Goal: Check status: Check status

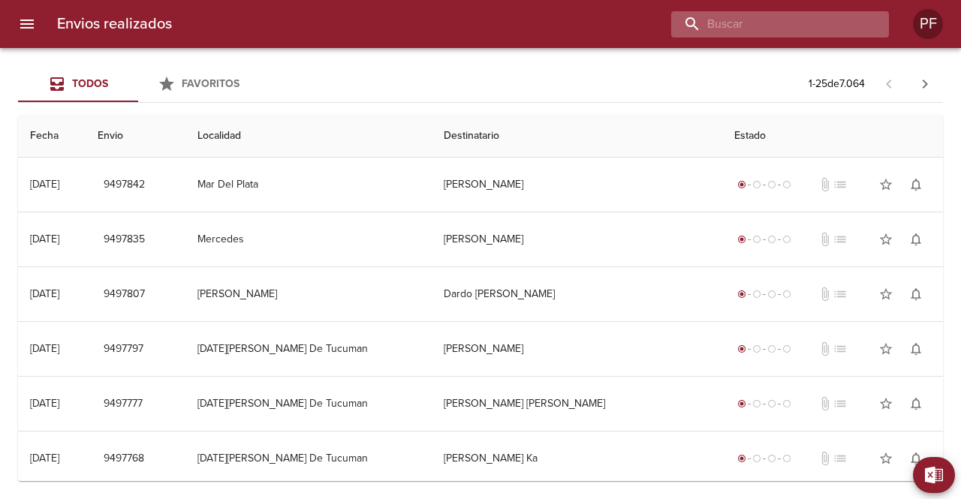
click at [777, 34] on input "buscar" at bounding box center [767, 24] width 192 height 26
paste input "[PERSON_NAME]"
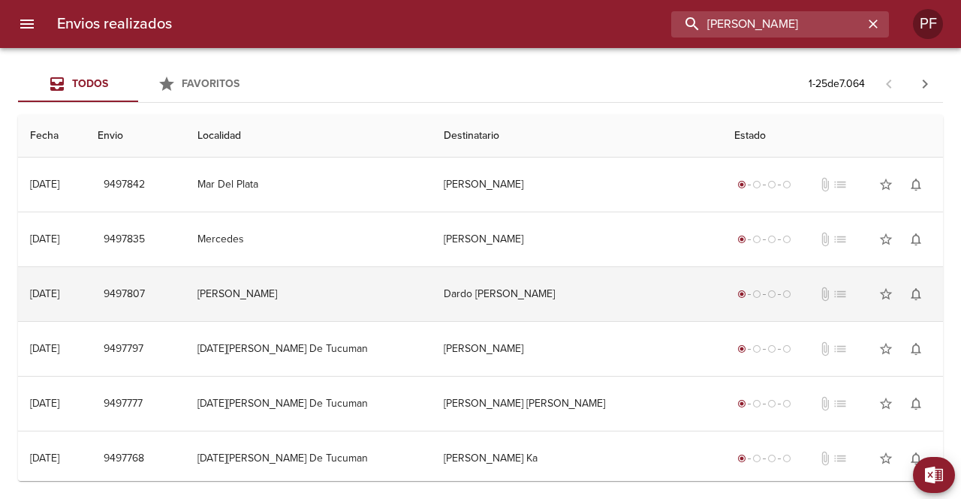
type input "[PERSON_NAME]"
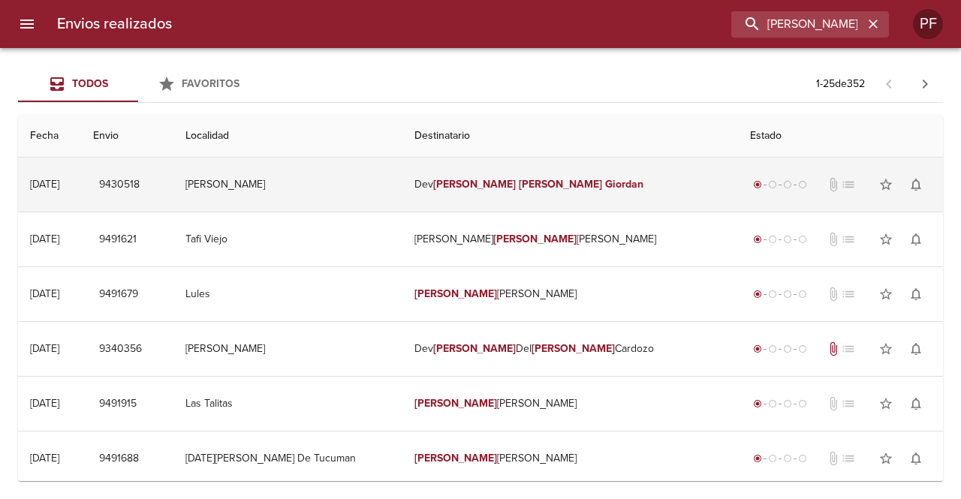
click at [463, 182] on td "Dev Maria Carmen Giordan" at bounding box center [571, 185] width 336 height 54
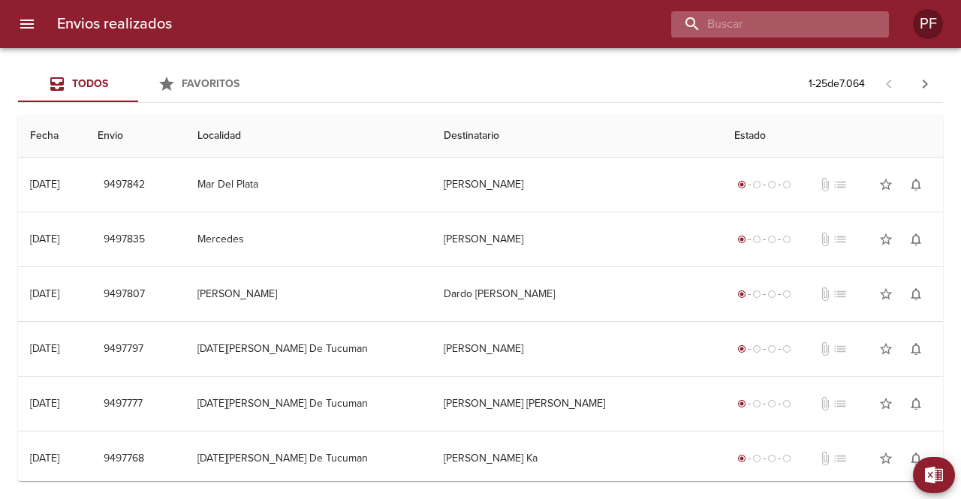
click at [793, 29] on input "buscar" at bounding box center [767, 24] width 192 height 26
paste input "[PERSON_NAME]"
type input "[PERSON_NAME]"
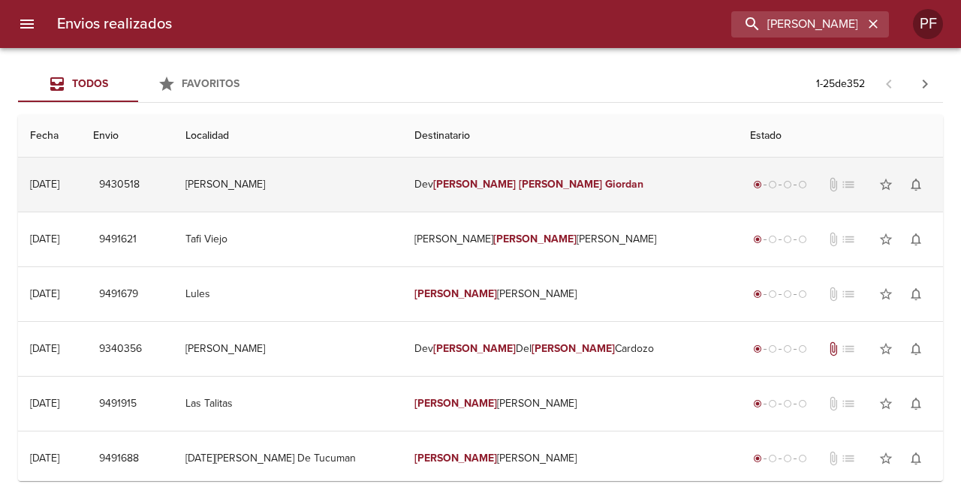
click at [494, 182] on em "[PERSON_NAME]" at bounding box center [474, 184] width 83 height 13
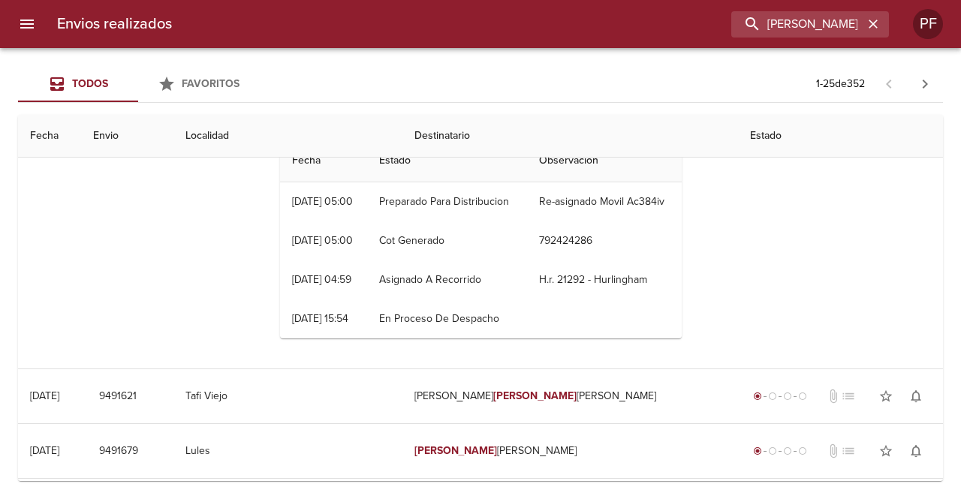
scroll to position [75, 0]
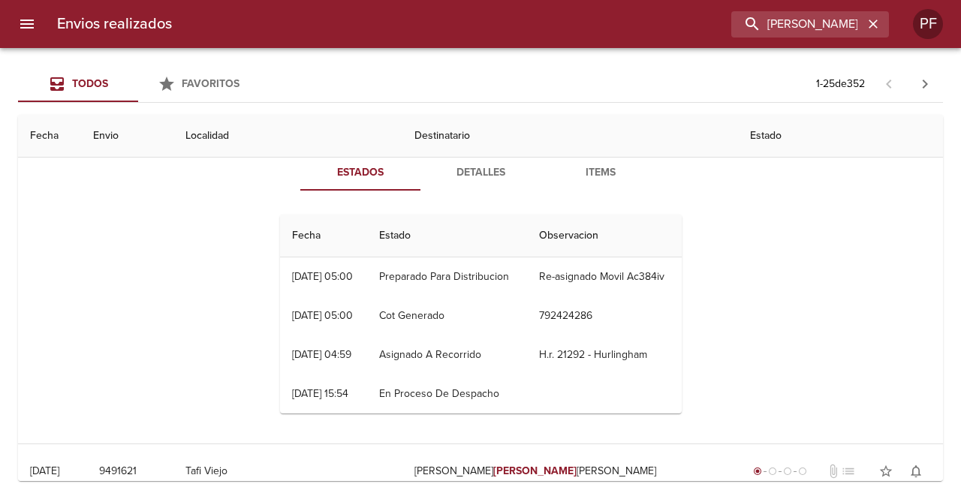
click at [479, 172] on span "Detalles" at bounding box center [481, 173] width 102 height 19
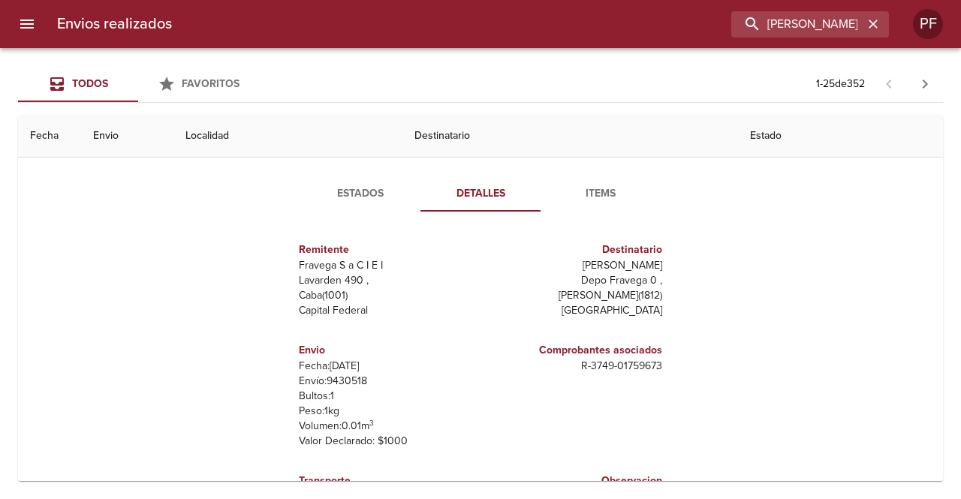
scroll to position [0, 0]
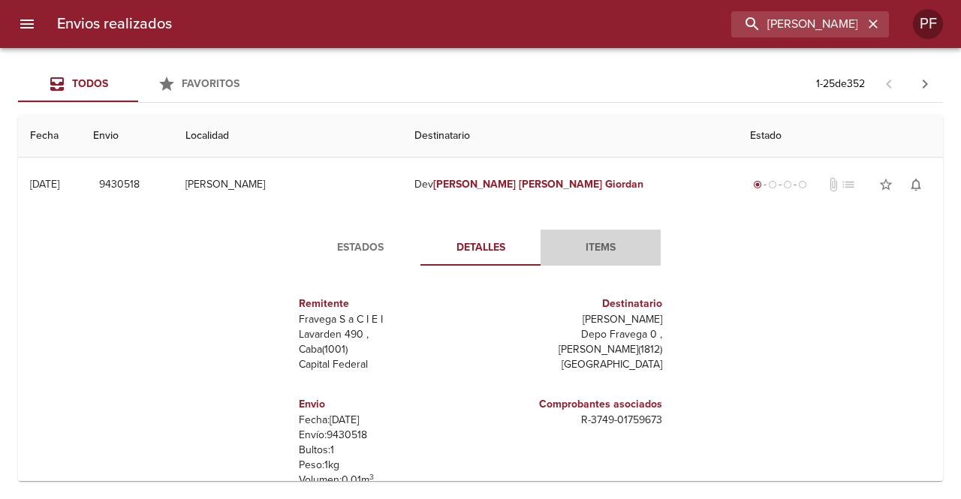
click at [598, 250] on span "Items" at bounding box center [601, 248] width 102 height 19
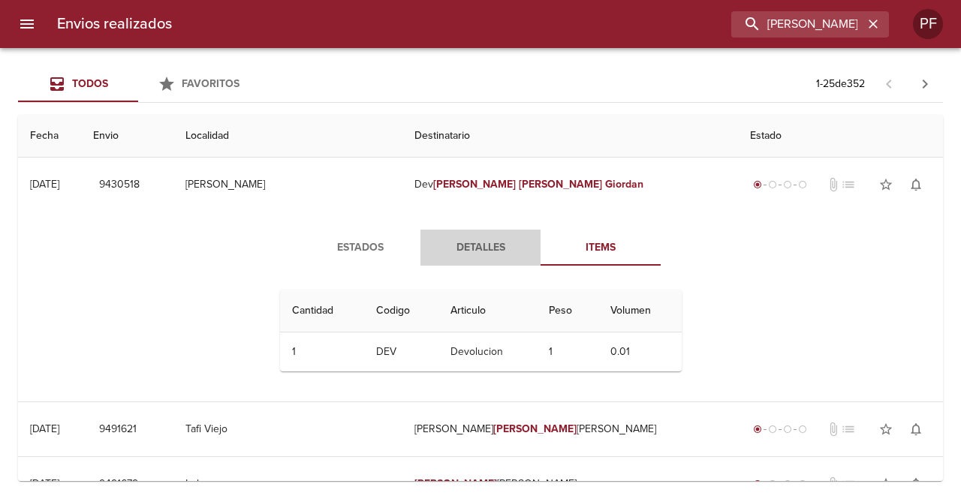
click at [478, 250] on span "Detalles" at bounding box center [481, 248] width 102 height 19
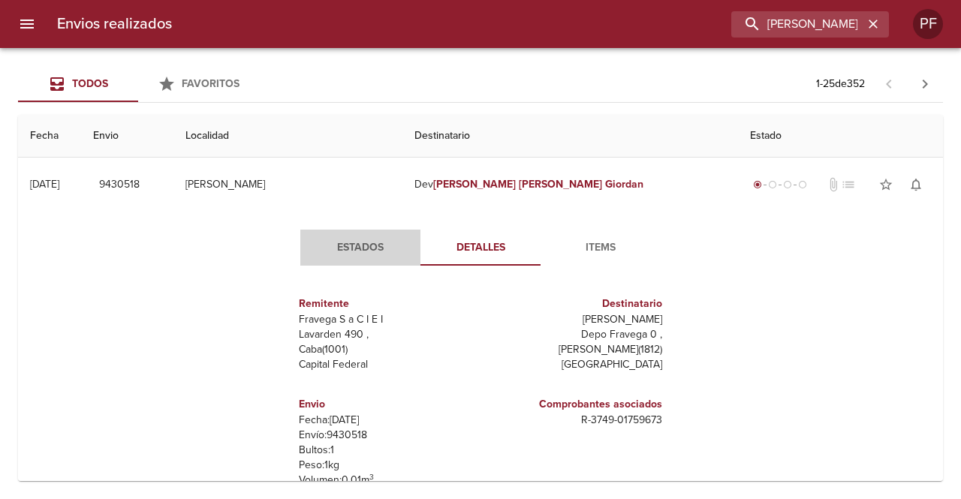
click at [357, 244] on span "Estados" at bounding box center [360, 248] width 102 height 19
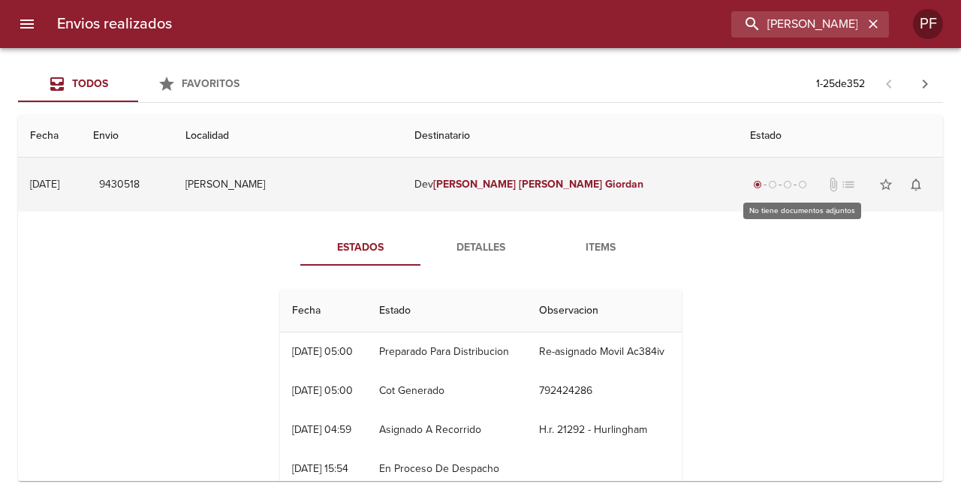
click at [826, 185] on span "attach_file" at bounding box center [833, 184] width 15 height 15
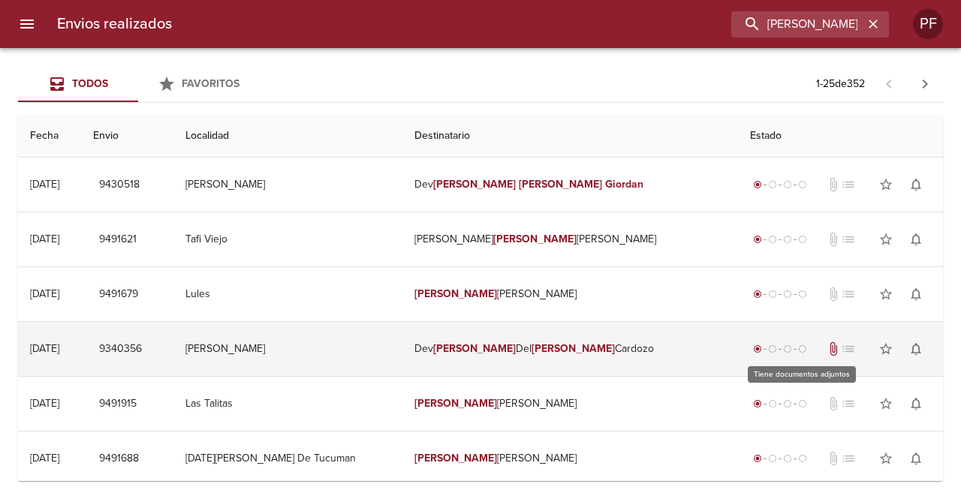
click at [826, 351] on span "attach_file" at bounding box center [833, 349] width 15 height 15
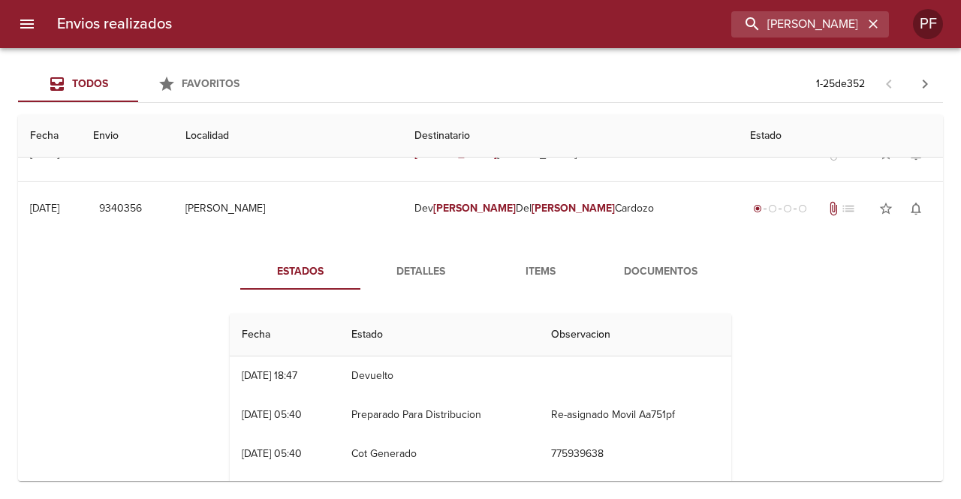
scroll to position [150, 0]
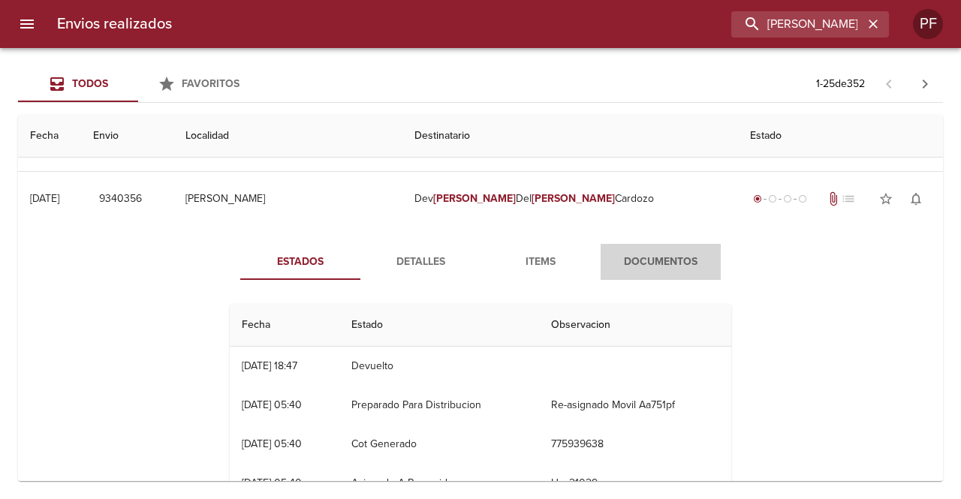
drag, startPoint x: 650, startPoint y: 264, endPoint x: 654, endPoint y: 256, distance: 8.8
click at [650, 263] on span "Documentos" at bounding box center [661, 262] width 102 height 19
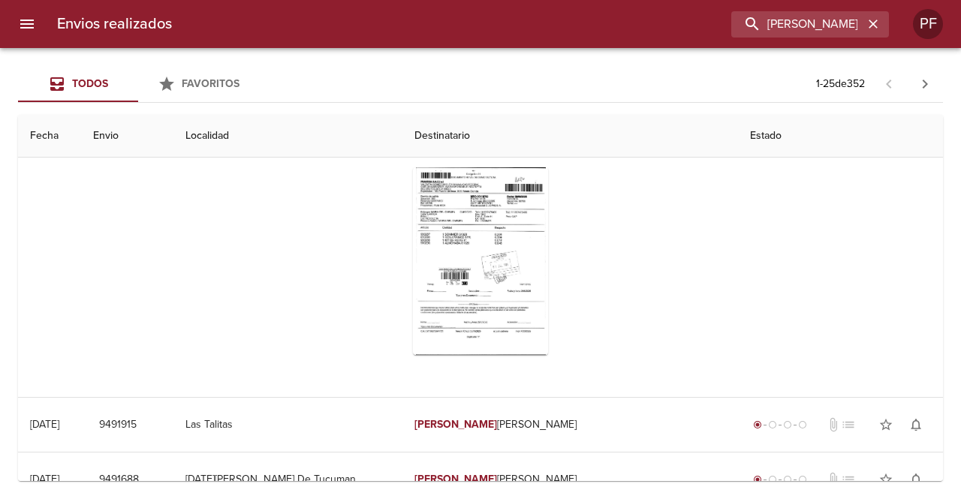
scroll to position [300, 0]
click at [467, 274] on div "Tabla de envíos del cliente" at bounding box center [480, 260] width 135 height 188
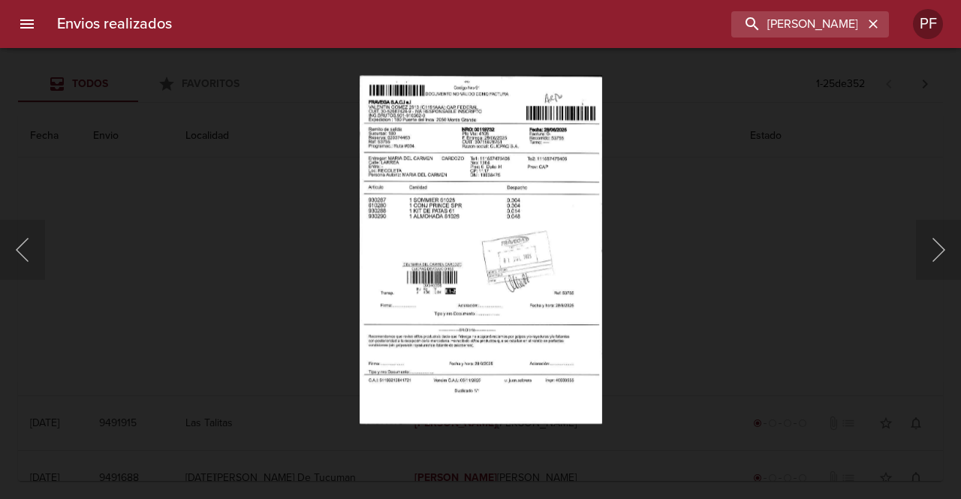
click at [254, 267] on div "Lightbox" at bounding box center [480, 249] width 961 height 499
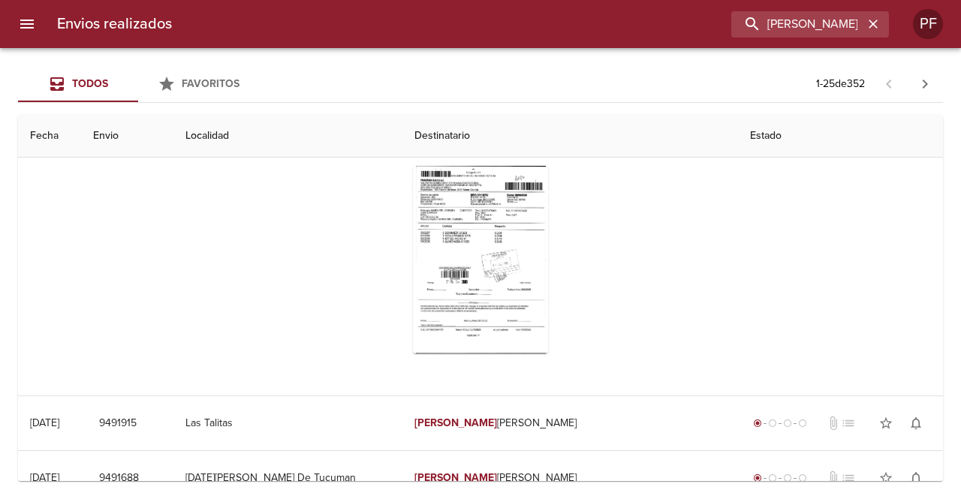
click at [301, 267] on div "Tabla de envíos del cliente" at bounding box center [481, 260] width 502 height 212
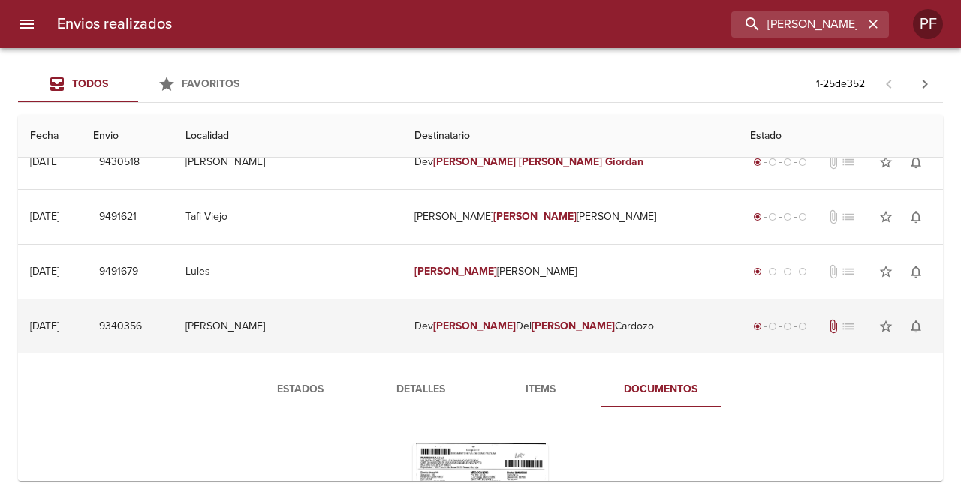
scroll to position [0, 0]
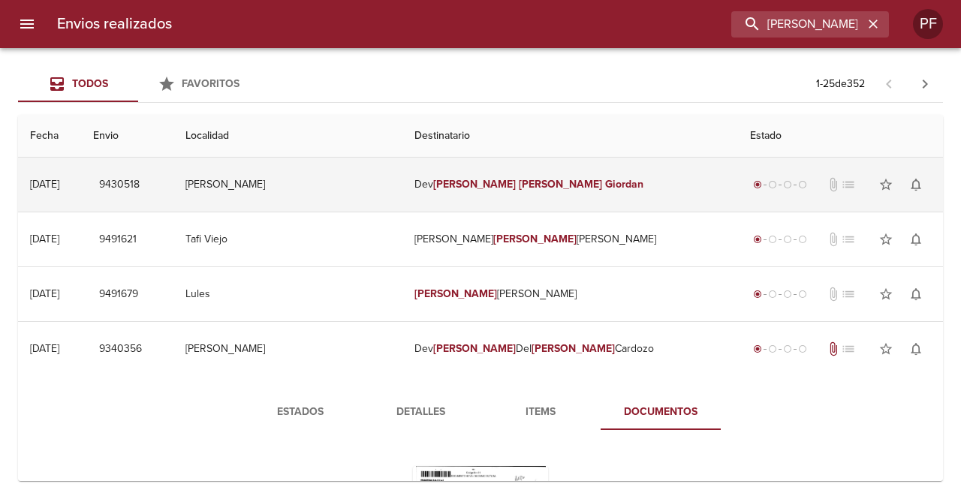
click at [534, 184] on em "[PERSON_NAME]" at bounding box center [560, 184] width 83 height 13
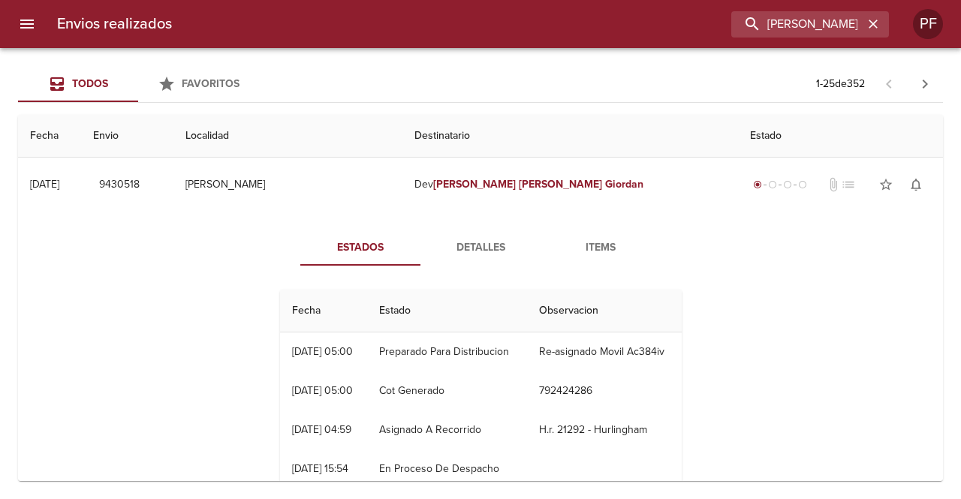
scroll to position [75, 0]
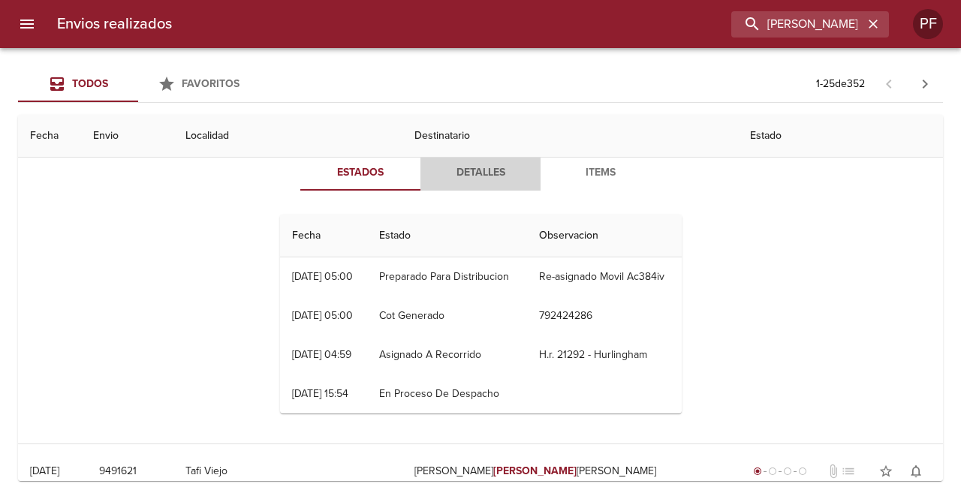
click at [478, 179] on span "Detalles" at bounding box center [481, 173] width 102 height 19
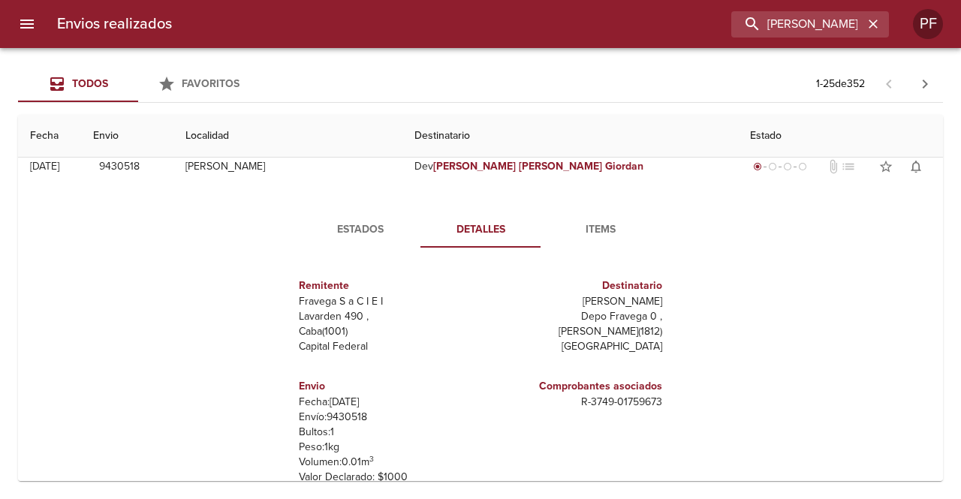
scroll to position [0, 0]
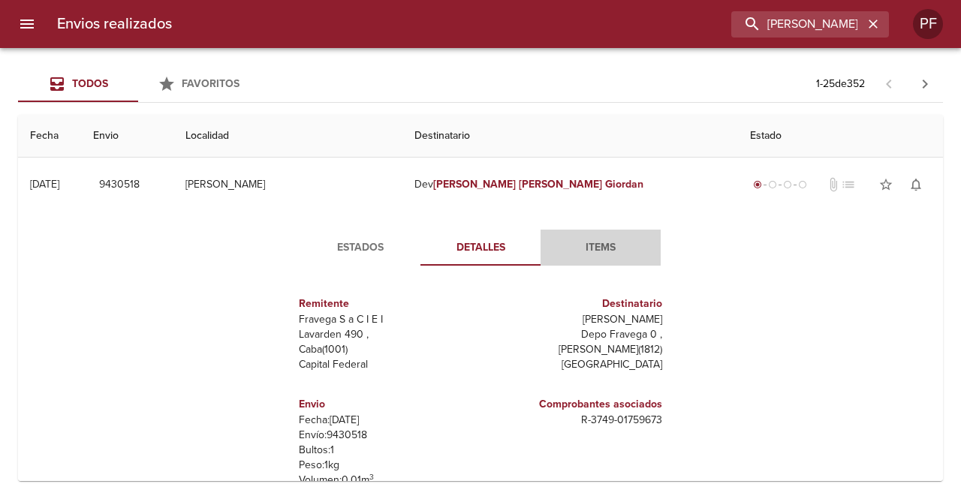
click at [614, 249] on span "Items" at bounding box center [601, 248] width 102 height 19
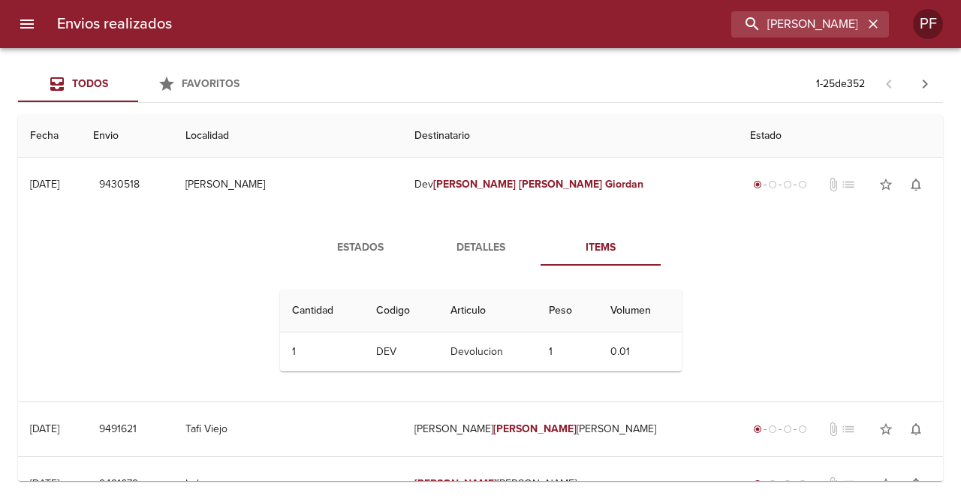
click at [476, 253] on span "Detalles" at bounding box center [481, 248] width 102 height 19
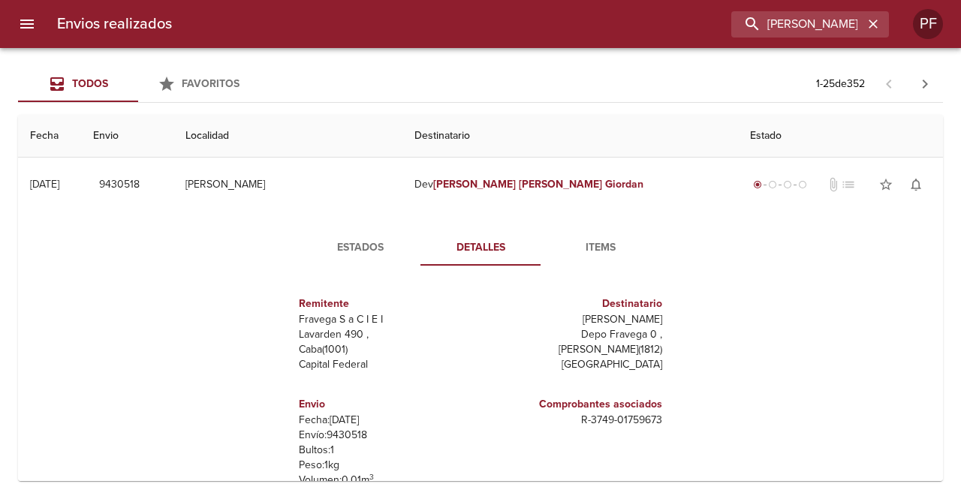
click at [386, 255] on span "Estados" at bounding box center [360, 248] width 102 height 19
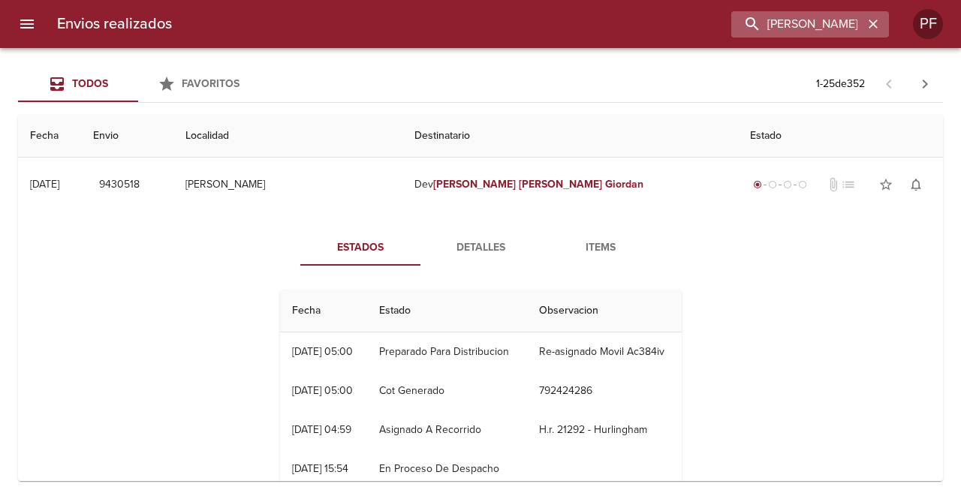
click at [873, 25] on icon "button" at bounding box center [873, 24] width 9 height 9
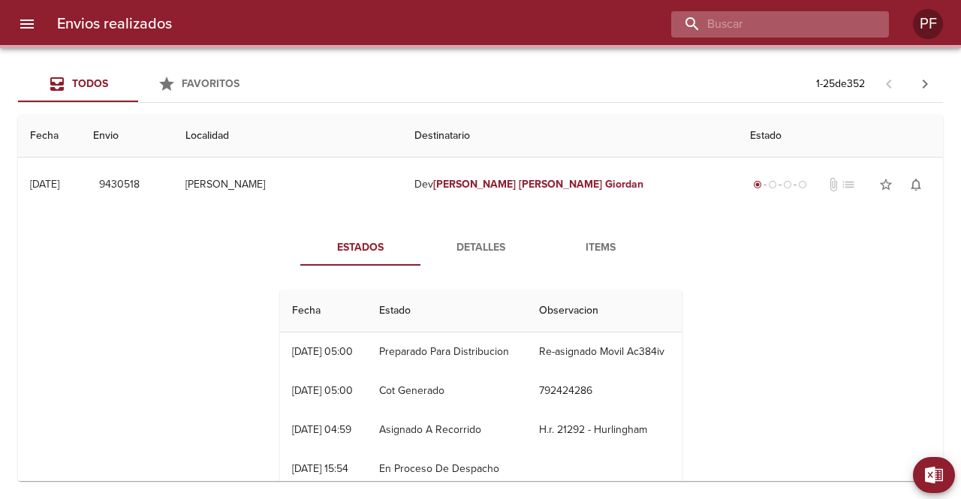
click at [816, 23] on input "buscar" at bounding box center [767, 24] width 192 height 26
paste input "[PERSON_NAME]"
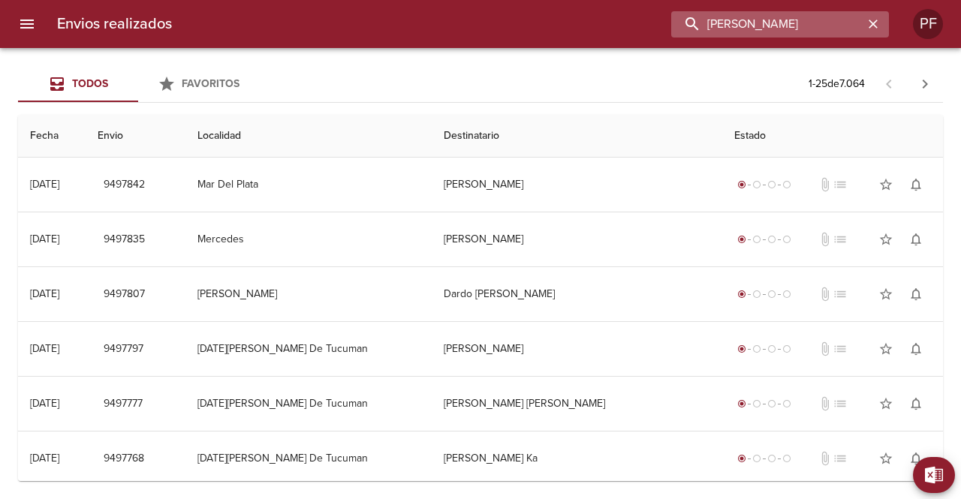
type input "[PERSON_NAME]"
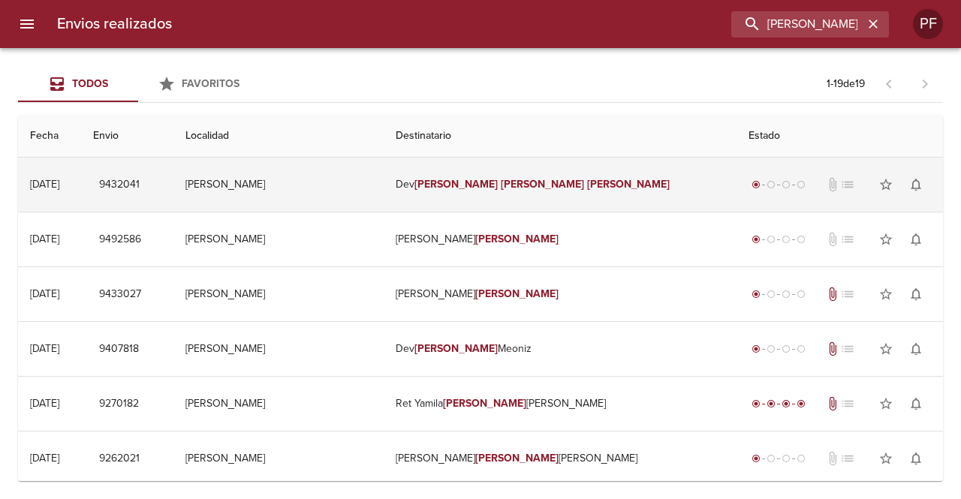
click at [506, 182] on em "[PERSON_NAME]" at bounding box center [542, 184] width 83 height 13
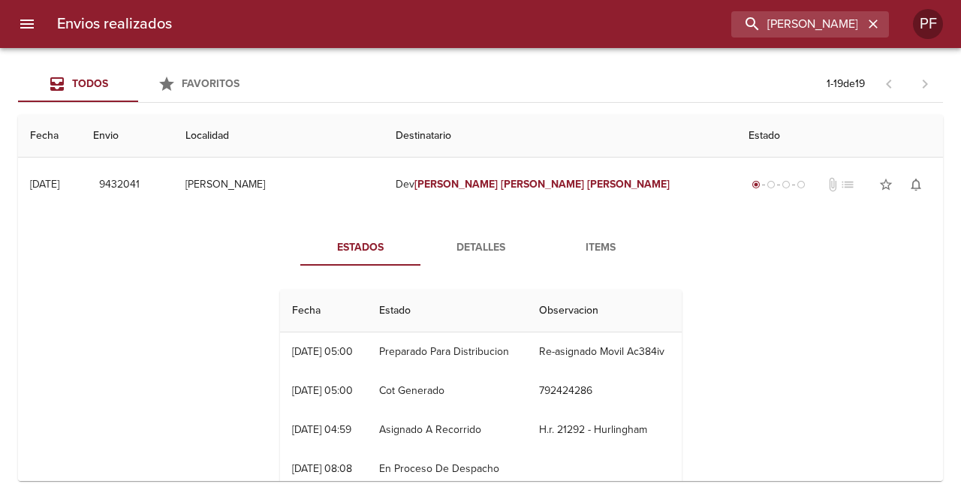
click at [610, 244] on span "Items" at bounding box center [601, 248] width 102 height 19
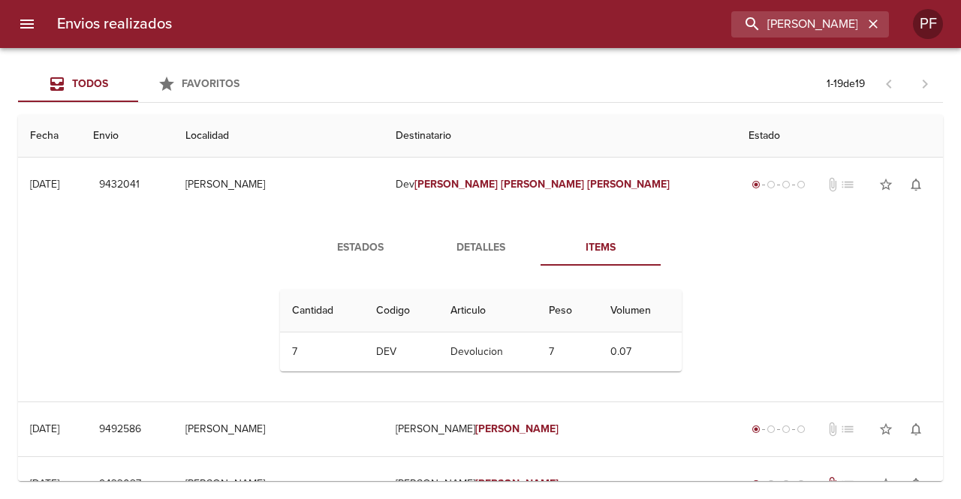
scroll to position [75, 0]
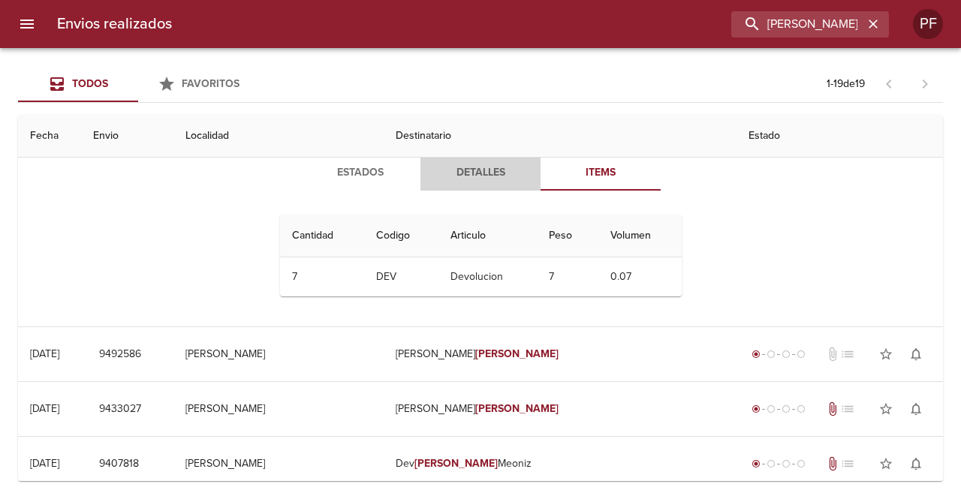
click at [460, 173] on span "Detalles" at bounding box center [481, 173] width 102 height 19
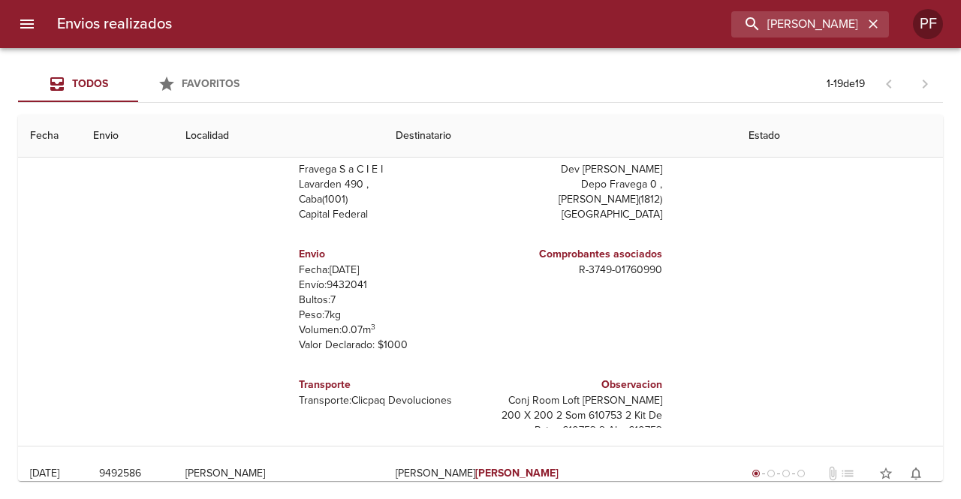
scroll to position [0, 0]
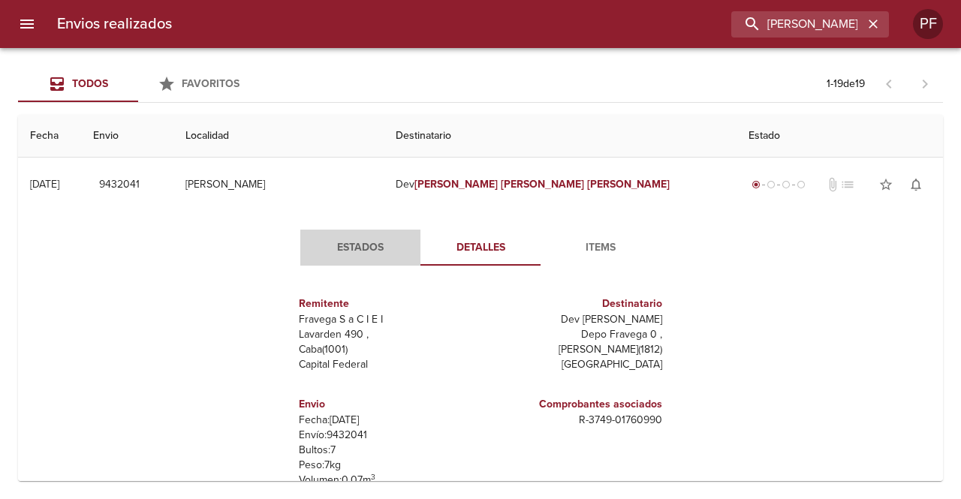
click at [345, 253] on span "Estados" at bounding box center [360, 248] width 102 height 19
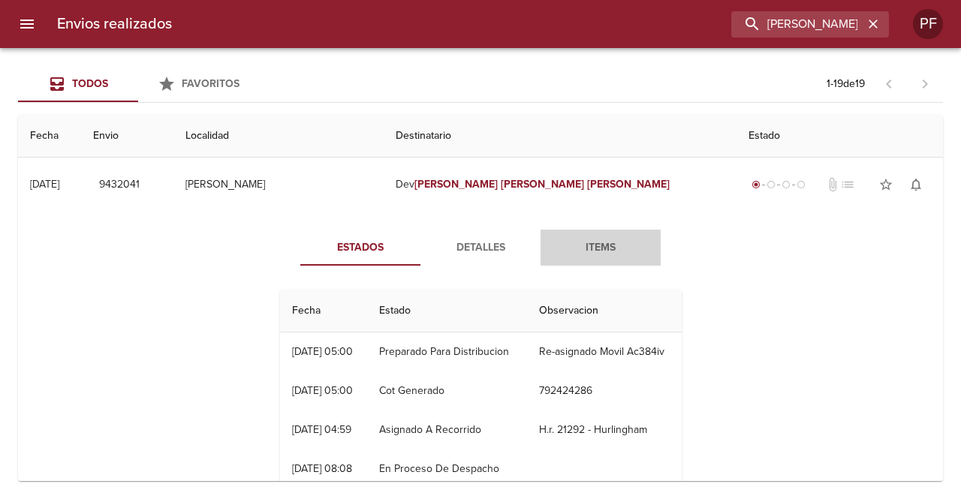
click at [582, 256] on span "Items" at bounding box center [601, 248] width 102 height 19
